Goal: Transaction & Acquisition: Subscribe to service/newsletter

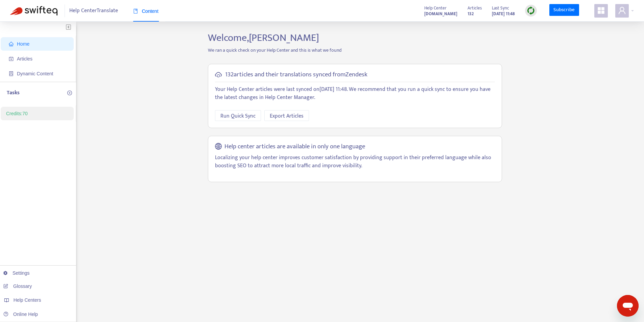
click at [28, 115] on link "Credits: 70" at bounding box center [17, 113] width 22 height 5
